Goal: Task Accomplishment & Management: Complete application form

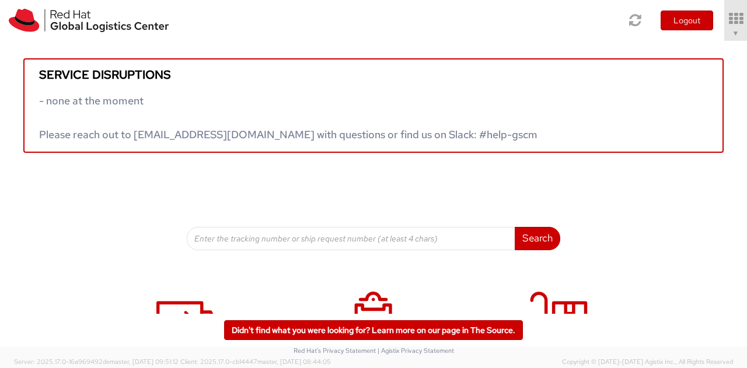
scroll to position [194, 0]
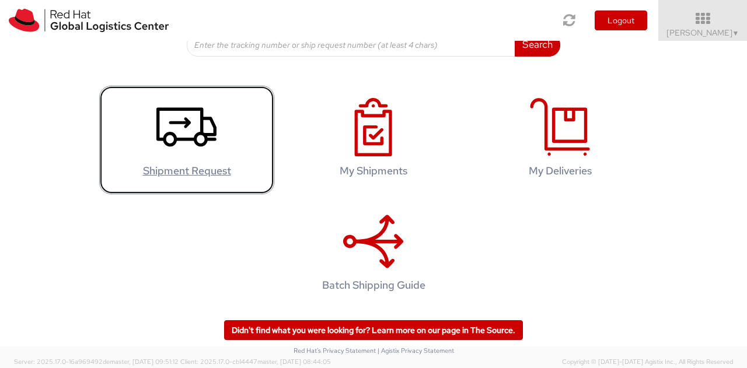
click at [198, 132] on use at bounding box center [186, 126] width 60 height 39
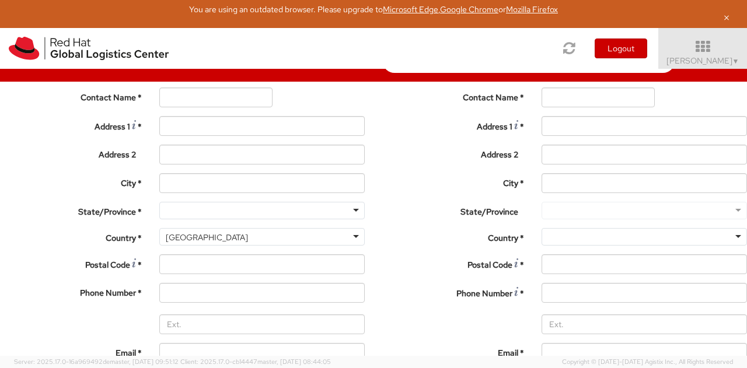
select select
select select "775"
type input "Red Hat India Private Limited"
type input "[PERSON_NAME]"
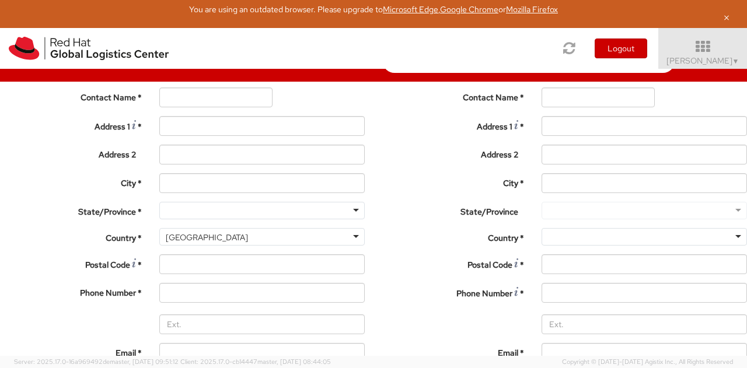
type input "5th Floor, West Wing"
type input "World Mark 1, Aerocity"
type input "NEW DELHI"
type input "110037"
type input "1166442029"
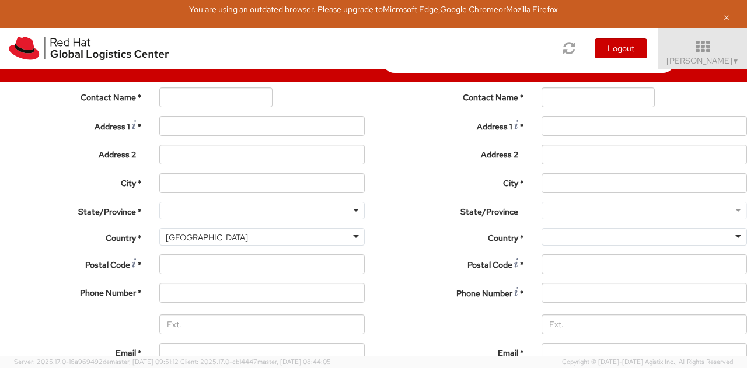
type input "imaini@redhat.com"
select select "CM"
select select "KGS"
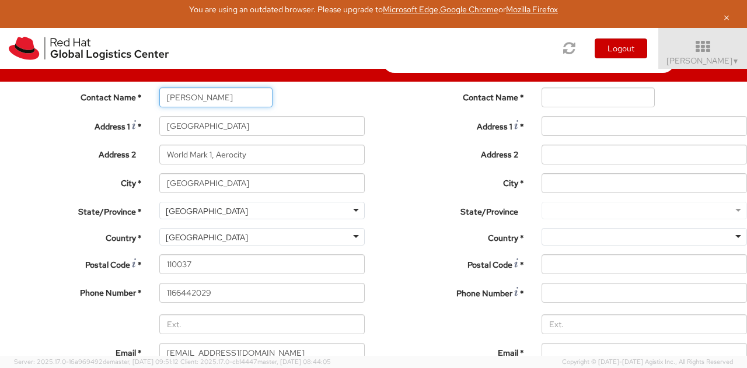
drag, startPoint x: 202, startPoint y: 205, endPoint x: 95, endPoint y: 191, distance: 108.3
click at [95, 107] on div "Contact Name * Isha Maini" at bounding box center [182, 98] width 382 height 20
type input "k"
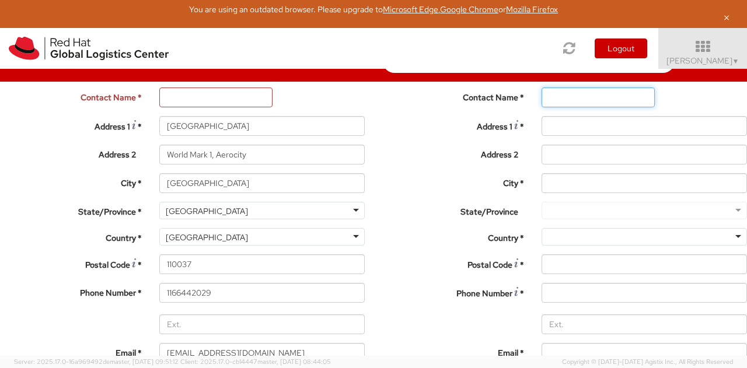
click at [542, 107] on input "text" at bounding box center [598, 98] width 113 height 20
type input "d"
drag, startPoint x: 466, startPoint y: 201, endPoint x: 397, endPoint y: 187, distance: 69.8
click at [397, 187] on div "Location * RH - Amsterdam - MSO RH - Amsterdam Data Center RH - Ashburn Data Ce…" at bounding box center [564, 215] width 382 height 365
type input "granados"
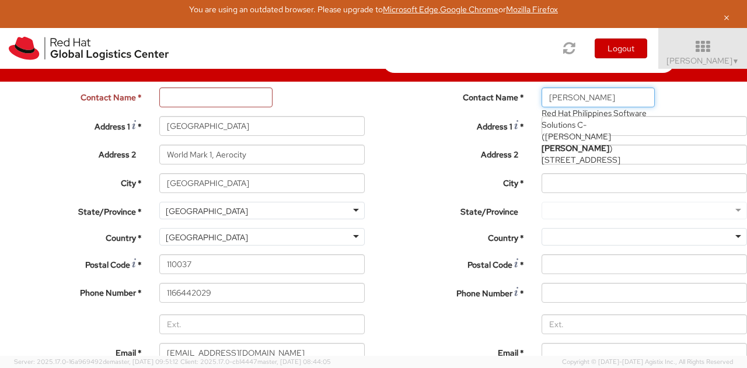
click at [542, 165] on span "7/F Unit B, 8 Rockwell, Rockwell Drive, Rockwell Center, Poblacion, FLEX, MAKAT…" at bounding box center [581, 160] width 79 height 11
type input "Red Hat Philippines Software Solutions C"
type input "Estelita Granados"
type input "7/F Unit B, 8 Rockwell"
type input "Rockwell Drive, Rockwell Center, Poblacion"
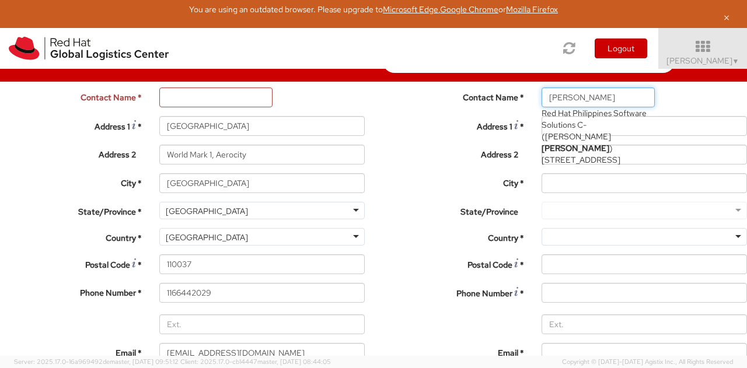
type input "MAKATI"
type input "1210"
type input "egranado@redhat.com"
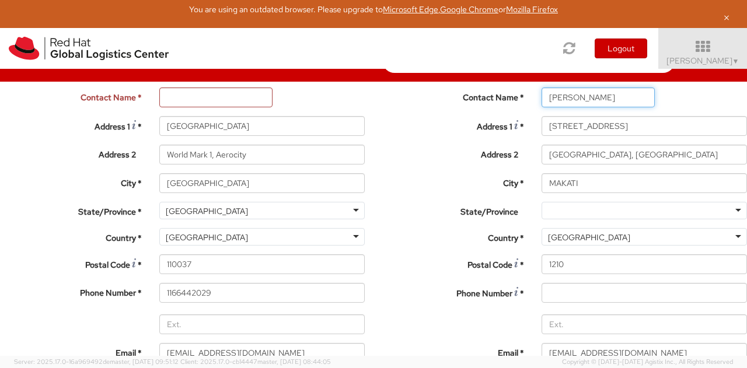
scroll to position [67, 0]
type input "Estelita Granados"
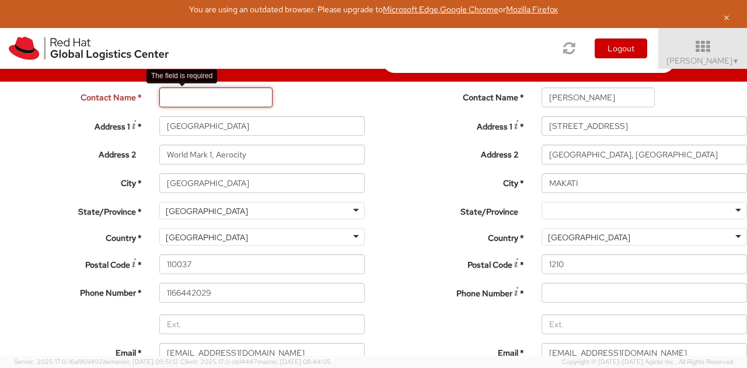
click at [215, 107] on input "text" at bounding box center [215, 98] width 113 height 20
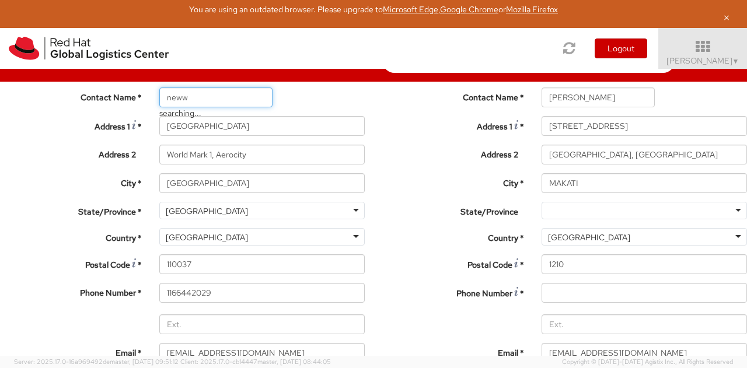
type input "new"
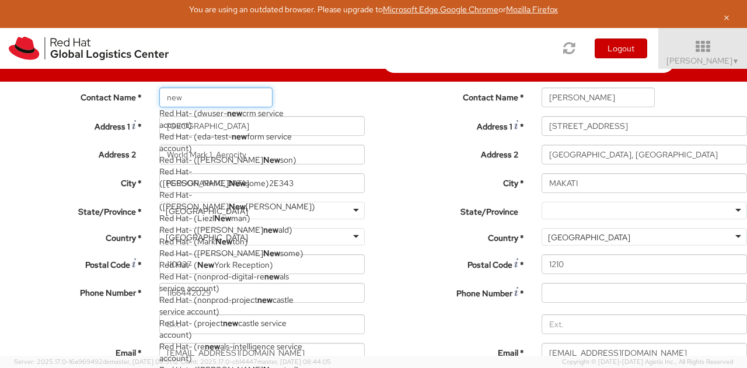
scroll to position [418, 0]
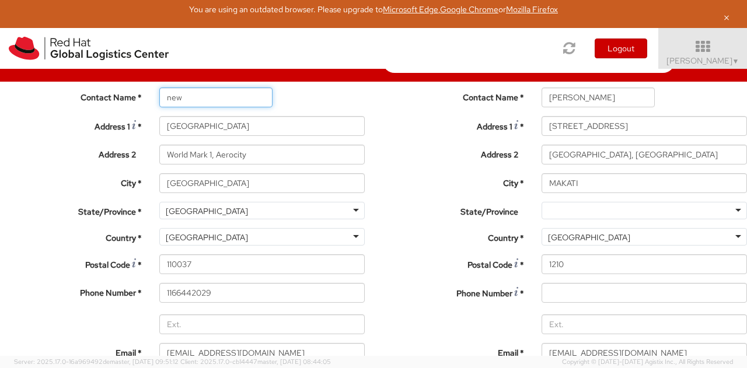
drag, startPoint x: 201, startPoint y: 131, endPoint x: 95, endPoint y: 136, distance: 106.3
click at [95, 107] on div "Contact Name * new new Red Hat - ( dwuser- new crm service account ) Red Hat - …" at bounding box center [182, 98] width 382 height 20
click at [214, 79] on input "Red Hat India Private Limited" at bounding box center [261, 69] width 205 height 20
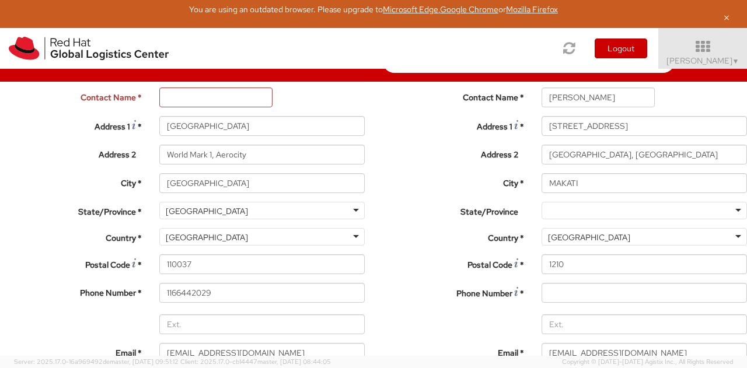
click at [214, 79] on input "Red Hat India Private Limited" at bounding box center [261, 69] width 205 height 20
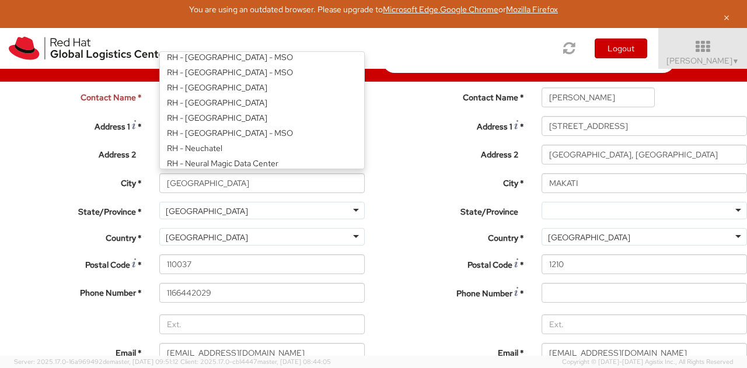
click at [271, 50] on div "RH - New Delhi" at bounding box center [261, 42] width 205 height 18
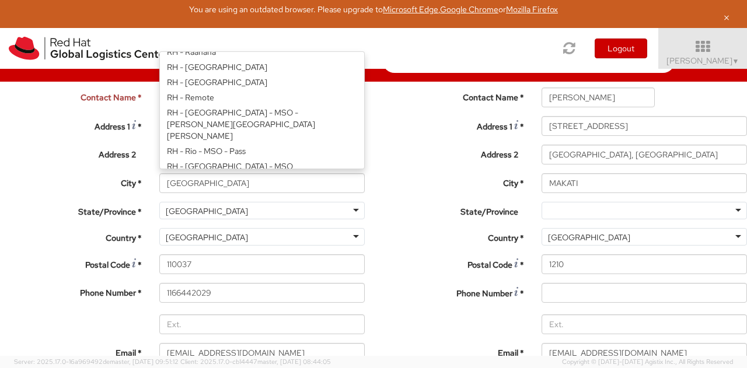
scroll to position [1612, 0]
type input "TierPoint, LLC"
type input "5301 Departure Drive"
type input "c/o Red Hat, Inc."
type input "RALEIGH"
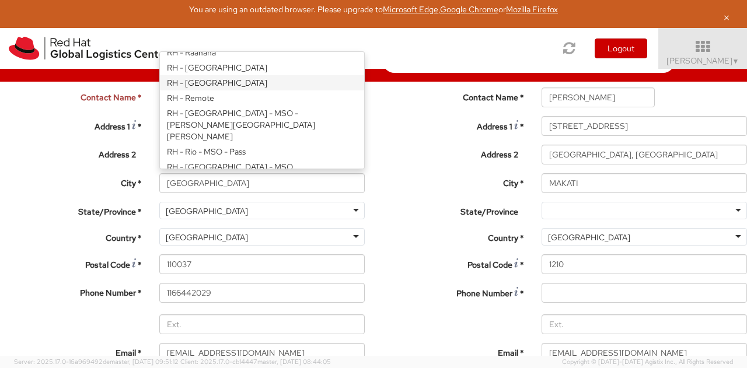
type input "27616"
select select "IN"
select select "LBS"
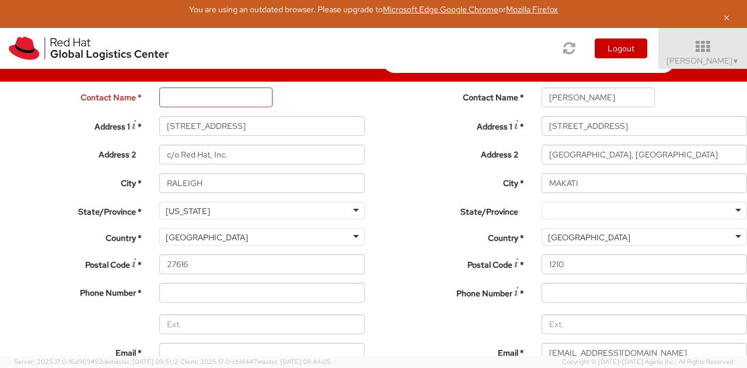
click at [267, 50] on div "RH - Raleigh Data Center" at bounding box center [261, 42] width 205 height 18
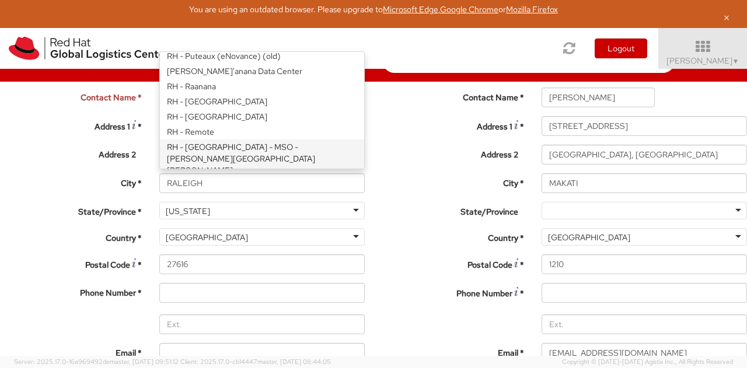
scroll to position [1575, 0]
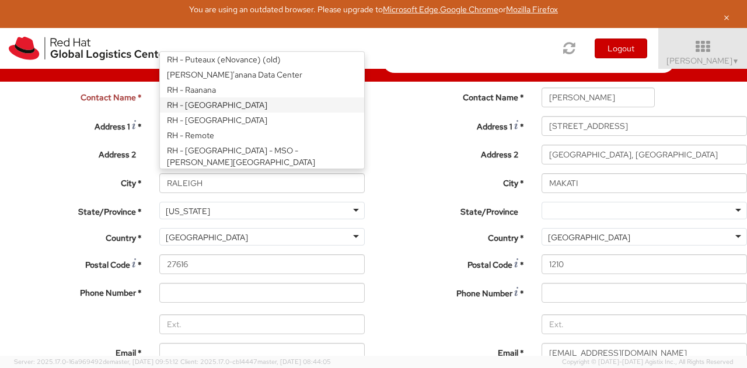
type input "Red Hat, Inc."
type input "100 East Davie Street"
type input "27601"
type input "919-754-4950"
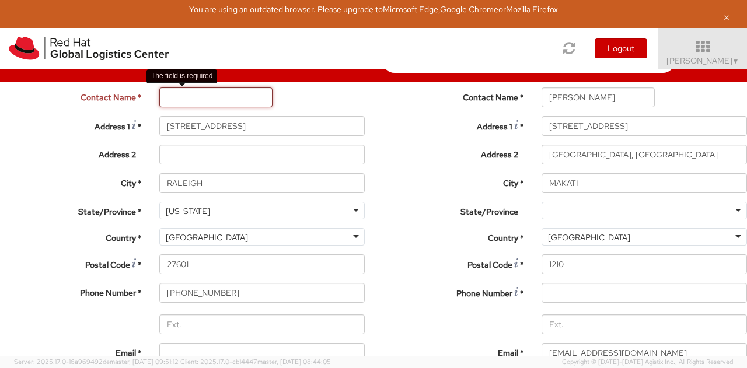
click at [169, 107] on input "text" at bounding box center [215, 98] width 113 height 20
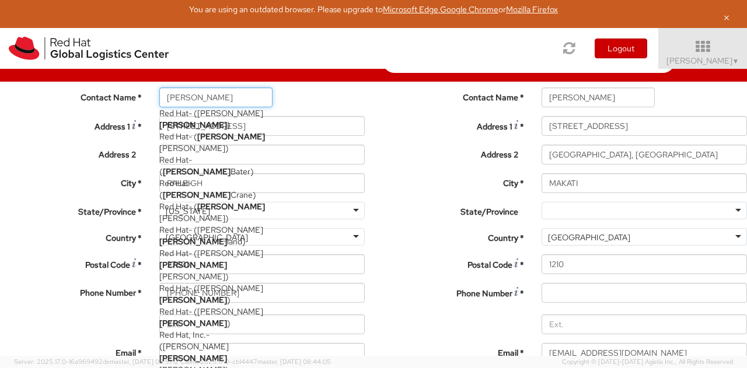
scroll to position [168, 0]
type input "Kirk Newcross"
type input "19193013123"
type input "knewcros@redhat.com"
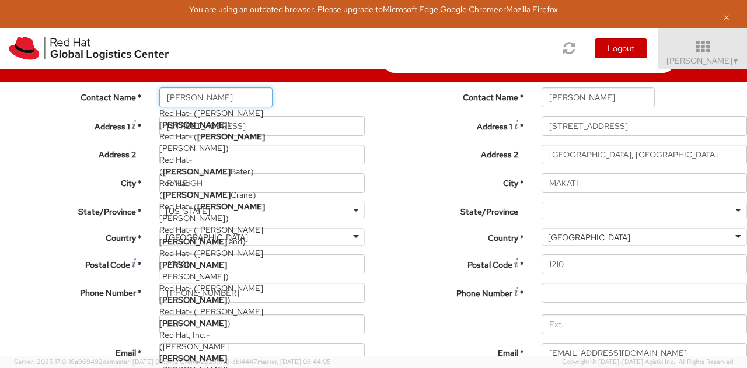
select select
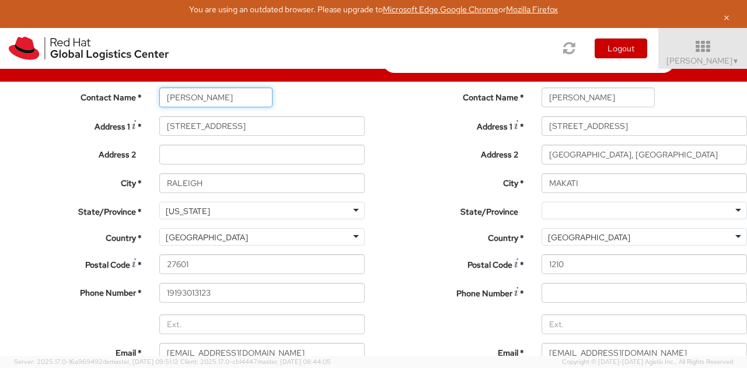
type input "Kirk Newcross"
click at [97, 189] on label "City *" at bounding box center [70, 181] width 159 height 16
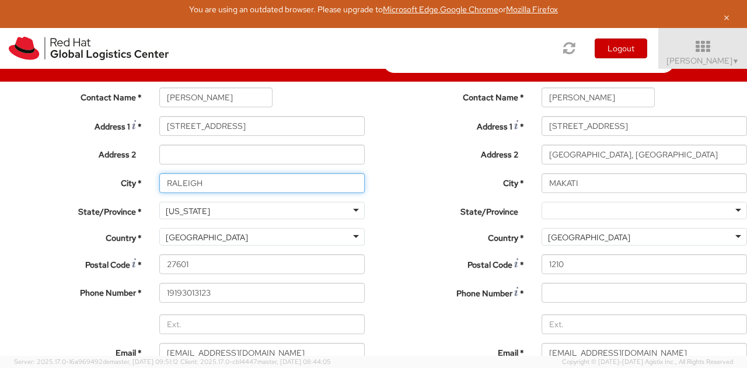
click at [159, 193] on input "RALEIGH" at bounding box center [261, 183] width 205 height 20
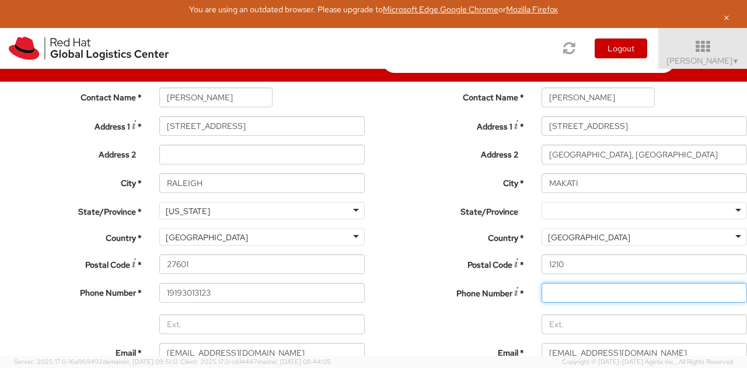
click at [542, 283] on input at bounding box center [644, 293] width 205 height 20
paste input "+639175035264"
click at [542, 283] on input "+639175035264" at bounding box center [644, 293] width 205 height 20
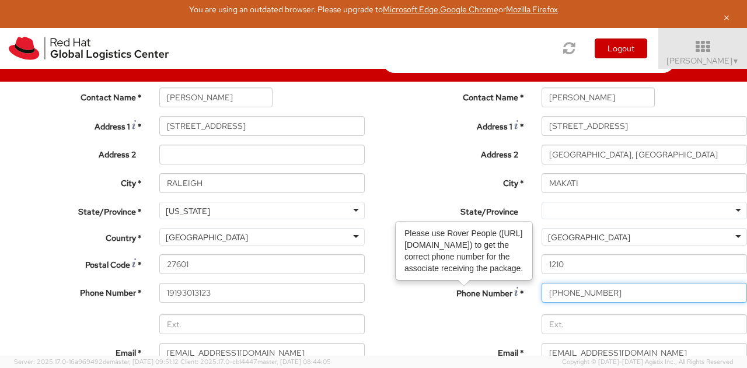
type input "+639175035264"
click at [387, 283] on label "Phone Number Please use Rover People (https://rover.redhat.com/people/profile/)…" at bounding box center [452, 291] width 159 height 16
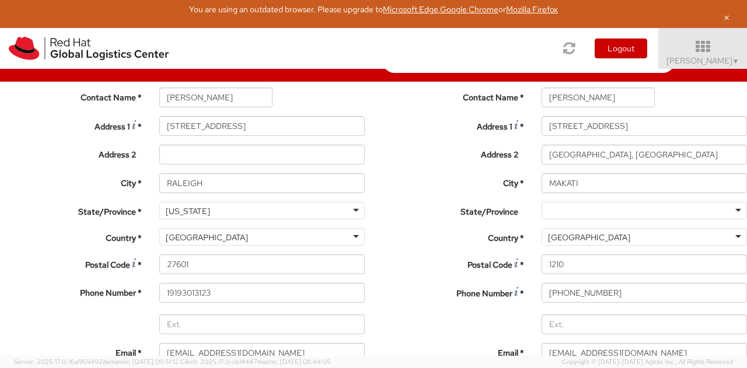
scroll to position [319, 0]
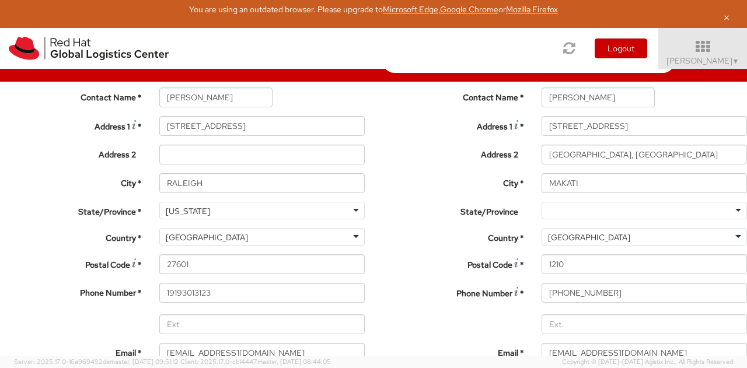
scroll to position [3157, 0]
select select "DOCUMENT"
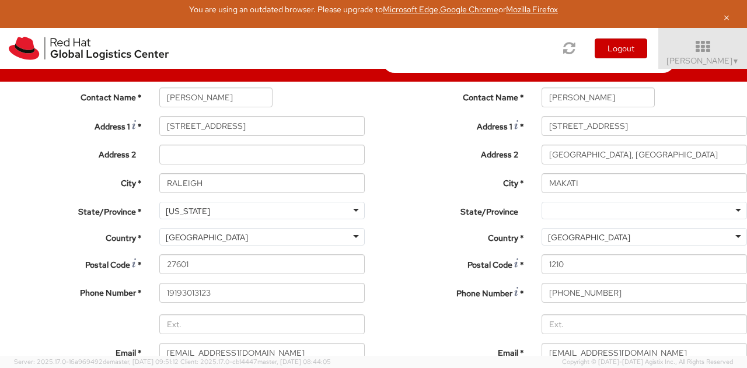
type input "Documents"
select select "DOCUMENT"
type input "1.00"
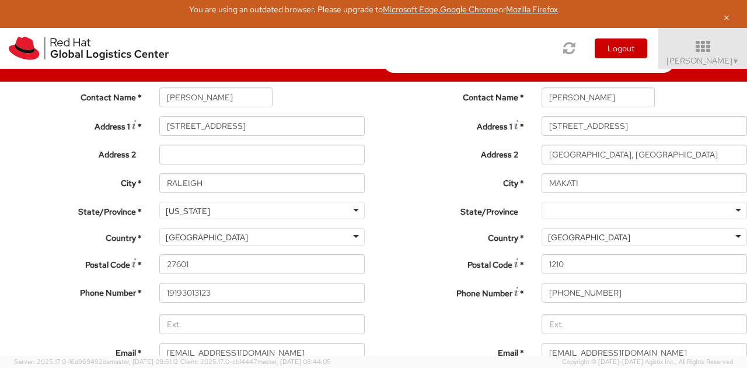
type input "1"
type input "9.5"
type input "12.5"
type input "0.25"
type input "1"
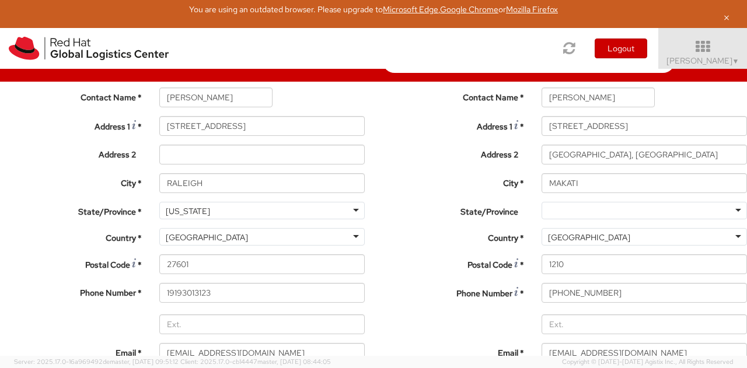
scroll to position [247, 0]
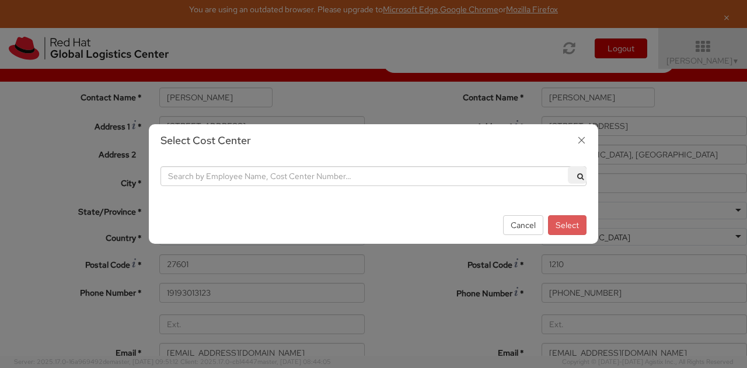
click at [281, 273] on div "Select Cost Center Cancel Select" at bounding box center [373, 184] width 747 height 368
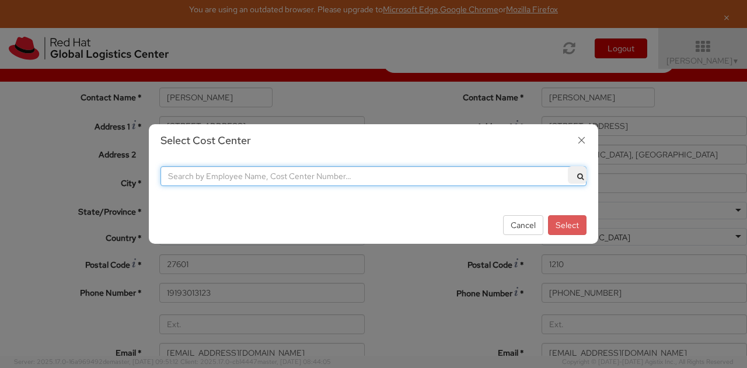
click at [291, 178] on input "text" at bounding box center [373, 176] width 426 height 20
type input "c"
type input "legal"
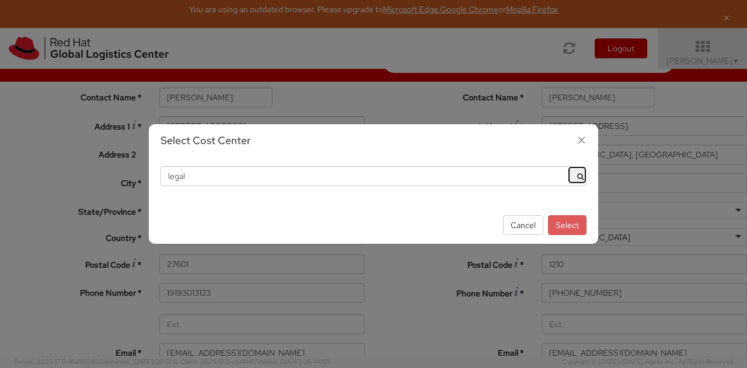
click at [577, 172] on button "submit" at bounding box center [577, 175] width 19 height 18
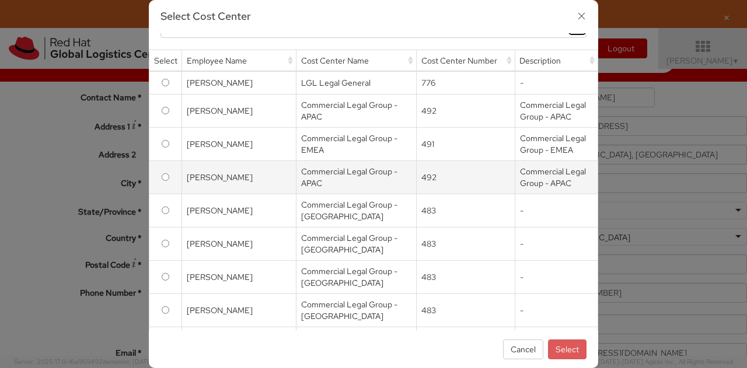
scroll to position [0, 0]
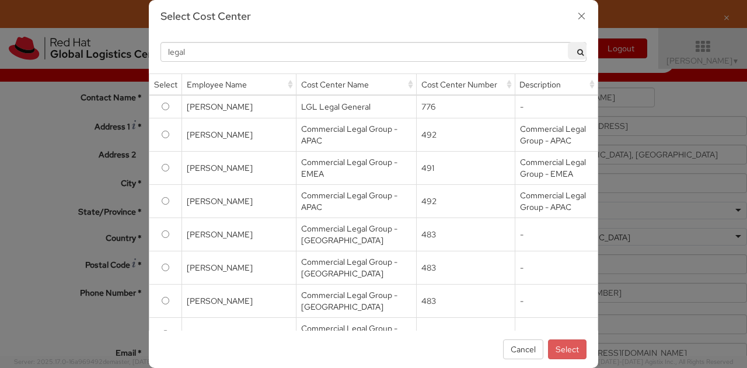
click at [579, 16] on icon "button" at bounding box center [581, 16] width 17 height 17
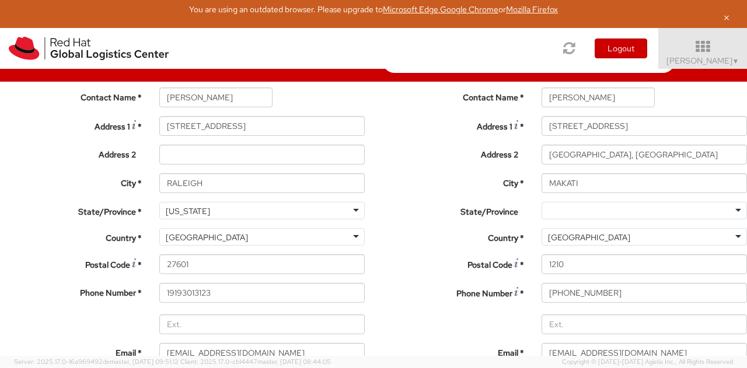
scroll to position [283, 0]
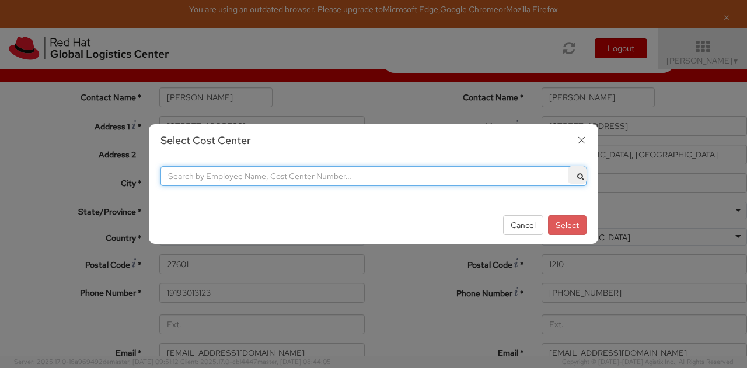
click at [284, 179] on input "text" at bounding box center [373, 176] width 426 height 20
type input "legal"
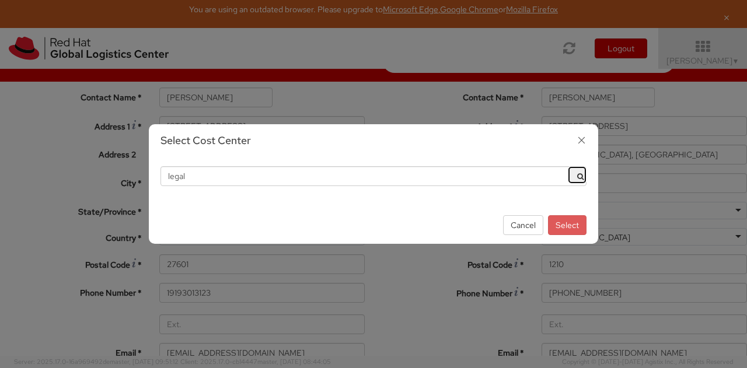
click at [580, 179] on icon "submit" at bounding box center [580, 176] width 6 height 7
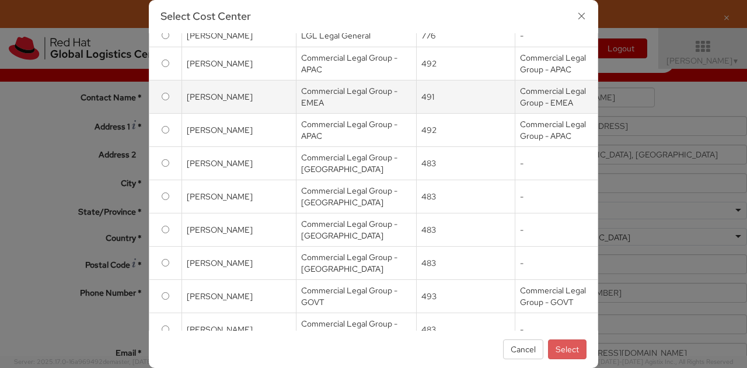
scroll to position [0, 0]
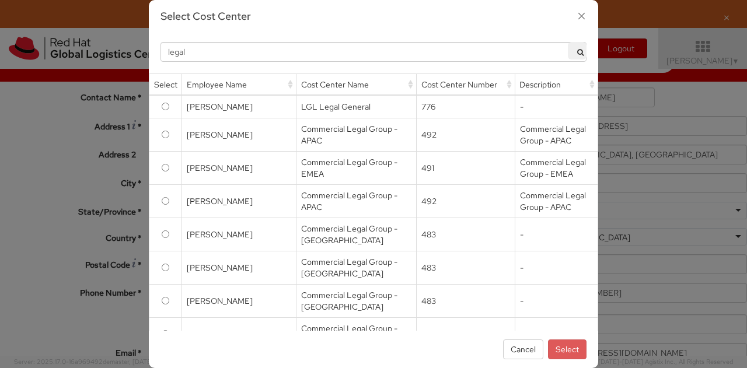
click at [578, 15] on icon "button" at bounding box center [581, 16] width 17 height 17
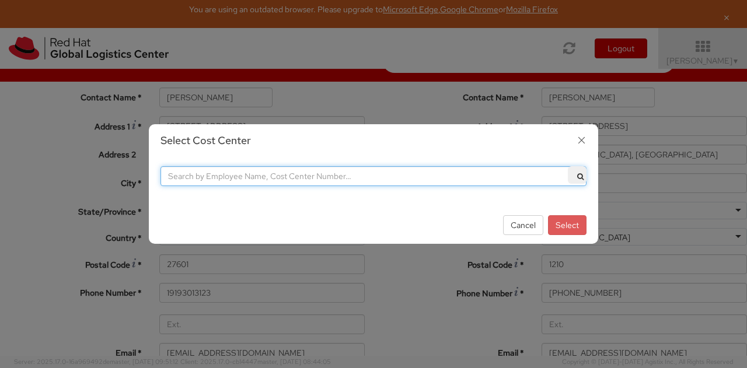
click at [347, 178] on input "text" at bounding box center [373, 176] width 426 height 20
type input "775"
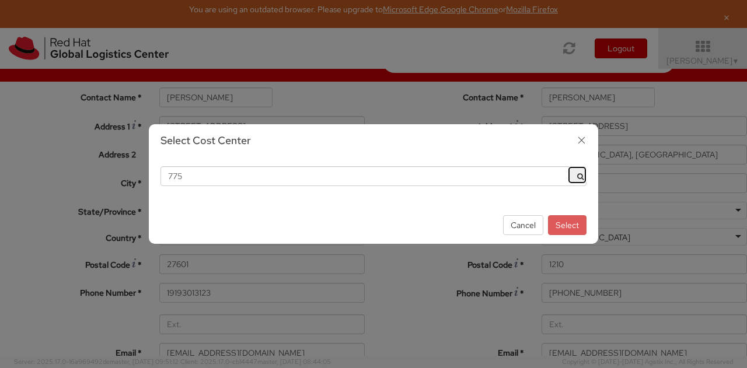
click at [577, 179] on icon "submit" at bounding box center [580, 176] width 6 height 7
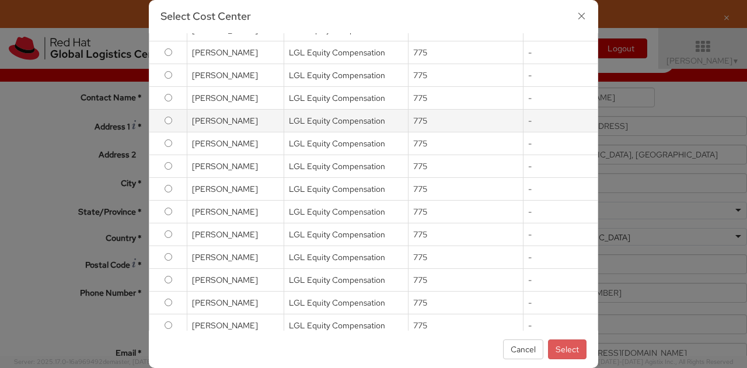
scroll to position [101, 0]
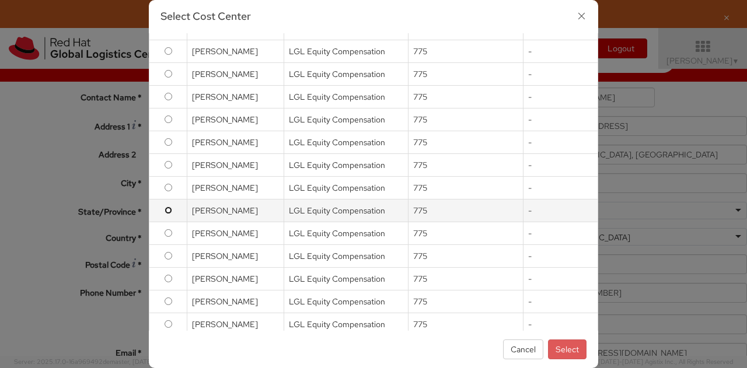
click at [167, 207] on input "radio" at bounding box center [169, 211] width 8 height 8
radio input "true"
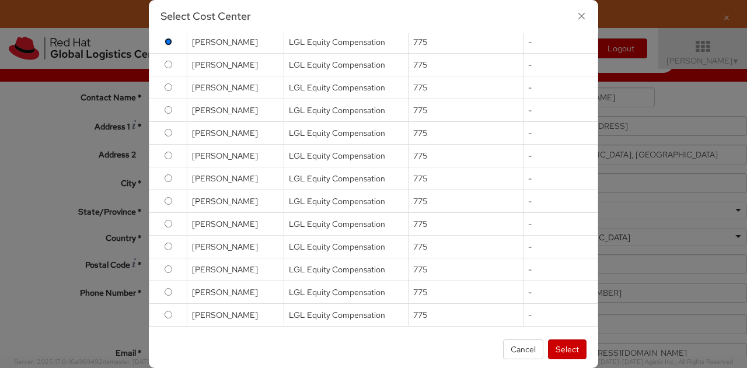
scroll to position [258, 0]
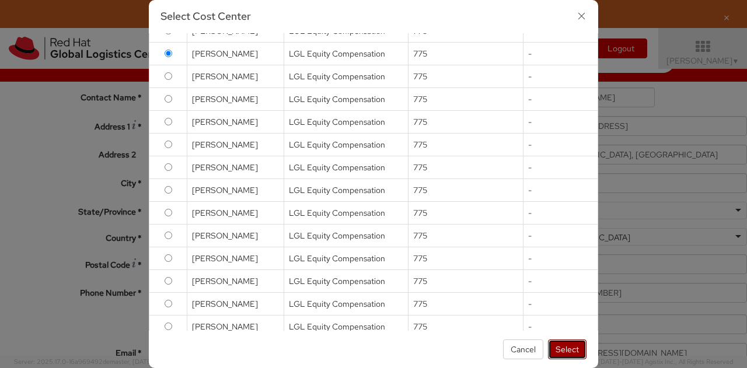
click at [572, 348] on button "Select" at bounding box center [567, 350] width 39 height 20
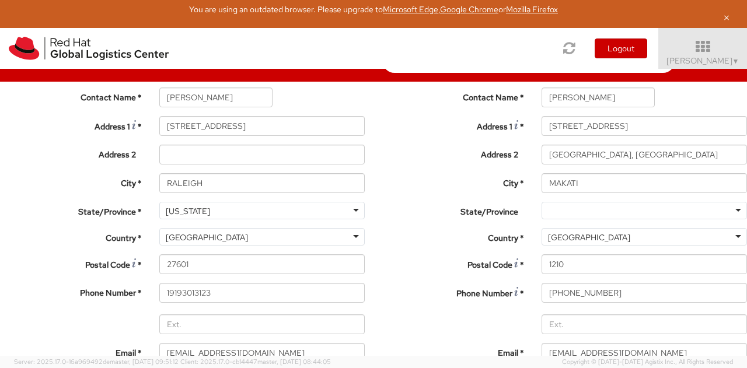
select select "775"
click at [373, 189] on label "City *" at bounding box center [452, 181] width 159 height 16
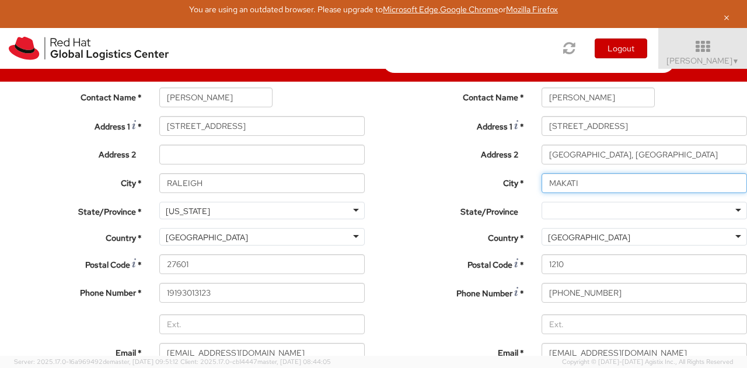
click at [542, 193] on input "MAKATI" at bounding box center [644, 183] width 205 height 20
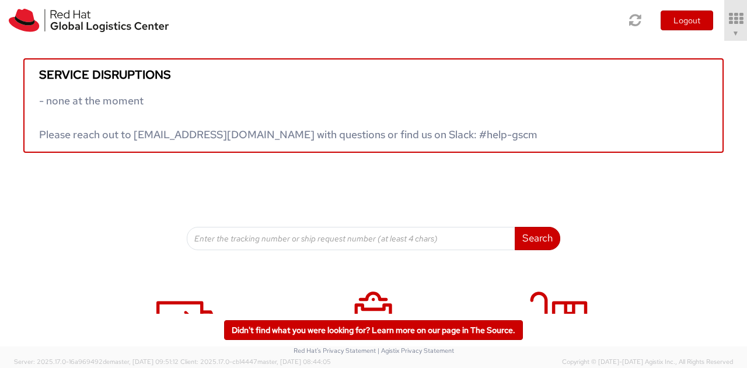
scroll to position [194, 0]
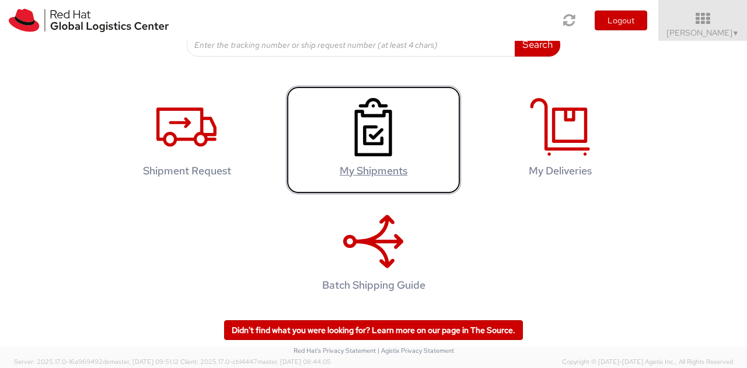
click at [350, 129] on icon at bounding box center [373, 127] width 60 height 58
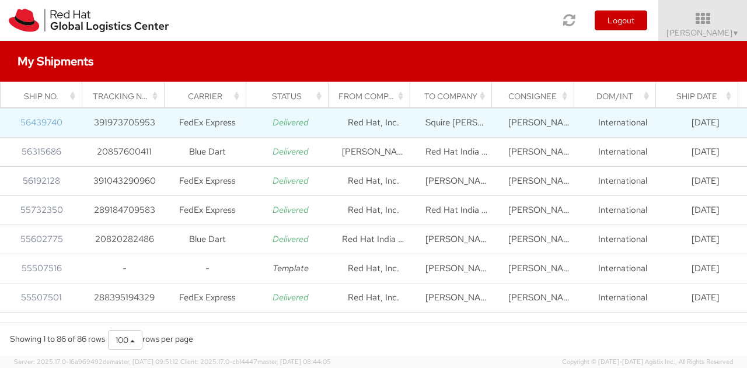
click at [41, 124] on link "56439740" at bounding box center [41, 123] width 42 height 12
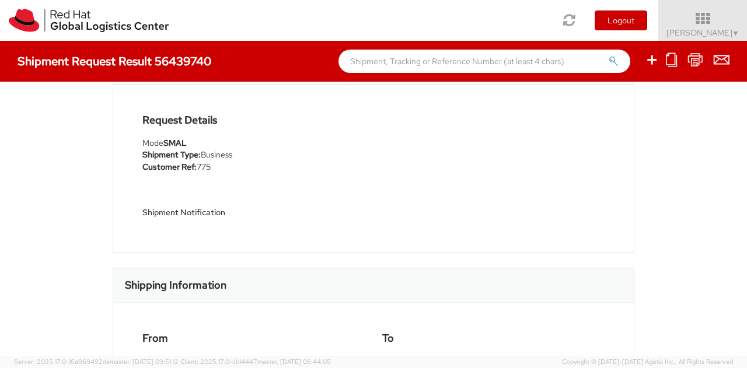
scroll to position [90, 0]
